Goal: Task Accomplishment & Management: Manage account settings

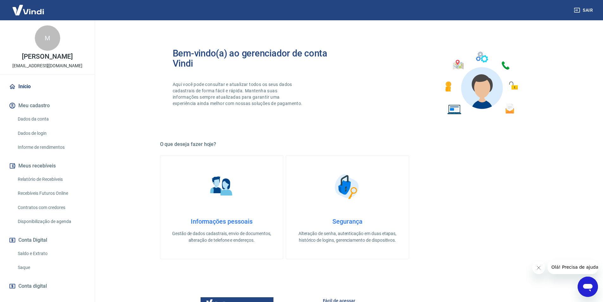
click at [34, 251] on link "Saldo e Extrato" at bounding box center [51, 253] width 72 height 13
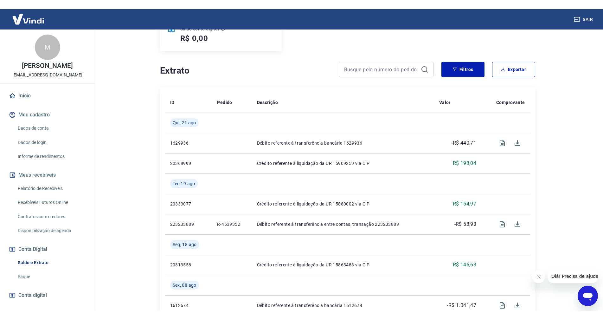
scroll to position [95, 0]
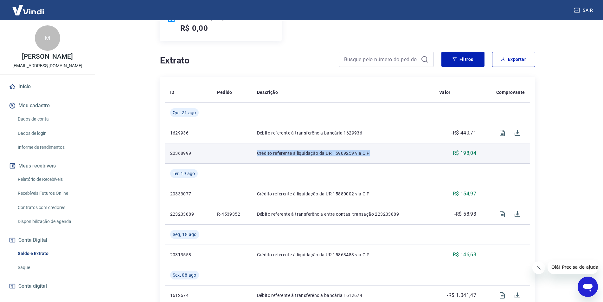
drag, startPoint x: 323, startPoint y: 154, endPoint x: 375, endPoint y: 152, distance: 52.0
click at [375, 152] on tr "20368999 Crédito referente à liquidação da UR 15909259 via CIP R$ 198,04" at bounding box center [347, 153] width 365 height 20
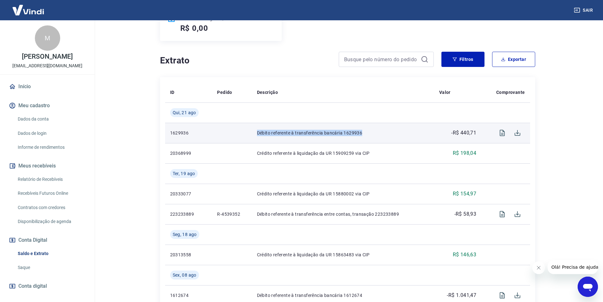
drag, startPoint x: 258, startPoint y: 134, endPoint x: 370, endPoint y: 130, distance: 111.9
click at [370, 130] on td "Débito referente à transferência bancária 1629936" at bounding box center [343, 133] width 182 height 20
copy p "Débito referente à transferência bancária 1629936"
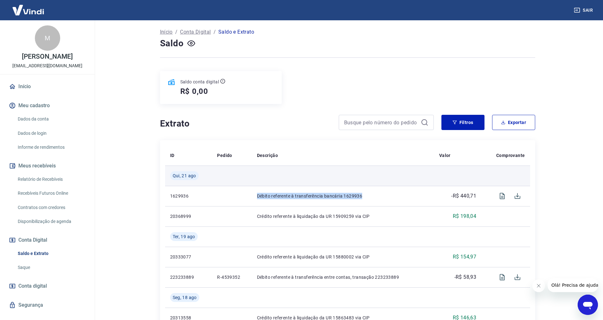
scroll to position [32, 0]
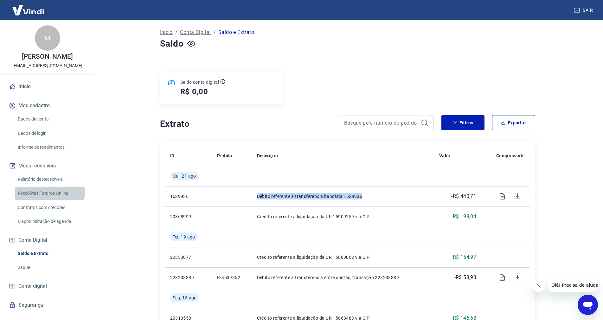
click at [49, 192] on link "Recebíveis Futuros Online" at bounding box center [51, 193] width 72 height 13
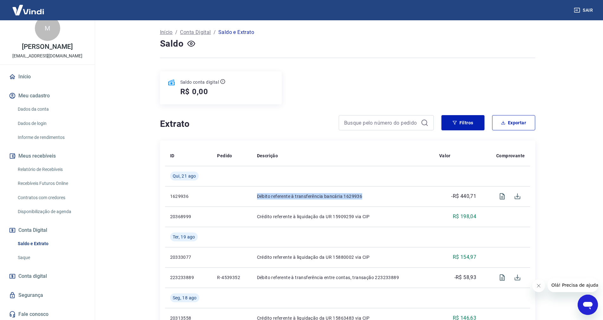
scroll to position [11, 0]
click at [40, 106] on link "Dados da conta" at bounding box center [51, 107] width 72 height 13
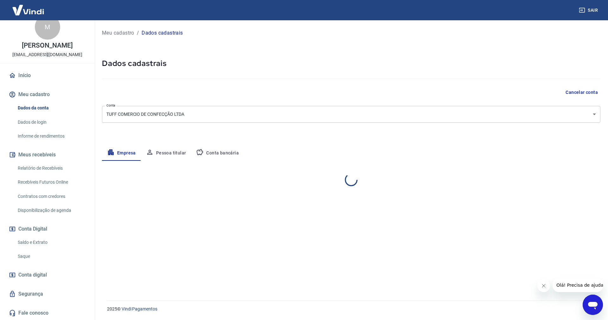
select select "SP"
select select "business"
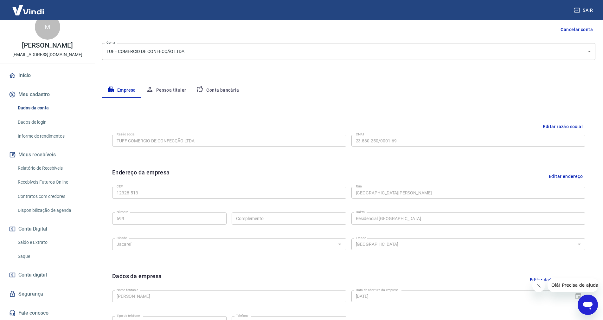
scroll to position [63, 0]
click at [388, 62] on div "Meu cadastro / Dados cadastrais Dados cadastrais Cancelar conta Conta TUFF COME…" at bounding box center [348, 161] width 508 height 409
